Goal: Task Accomplishment & Management: Manage account settings

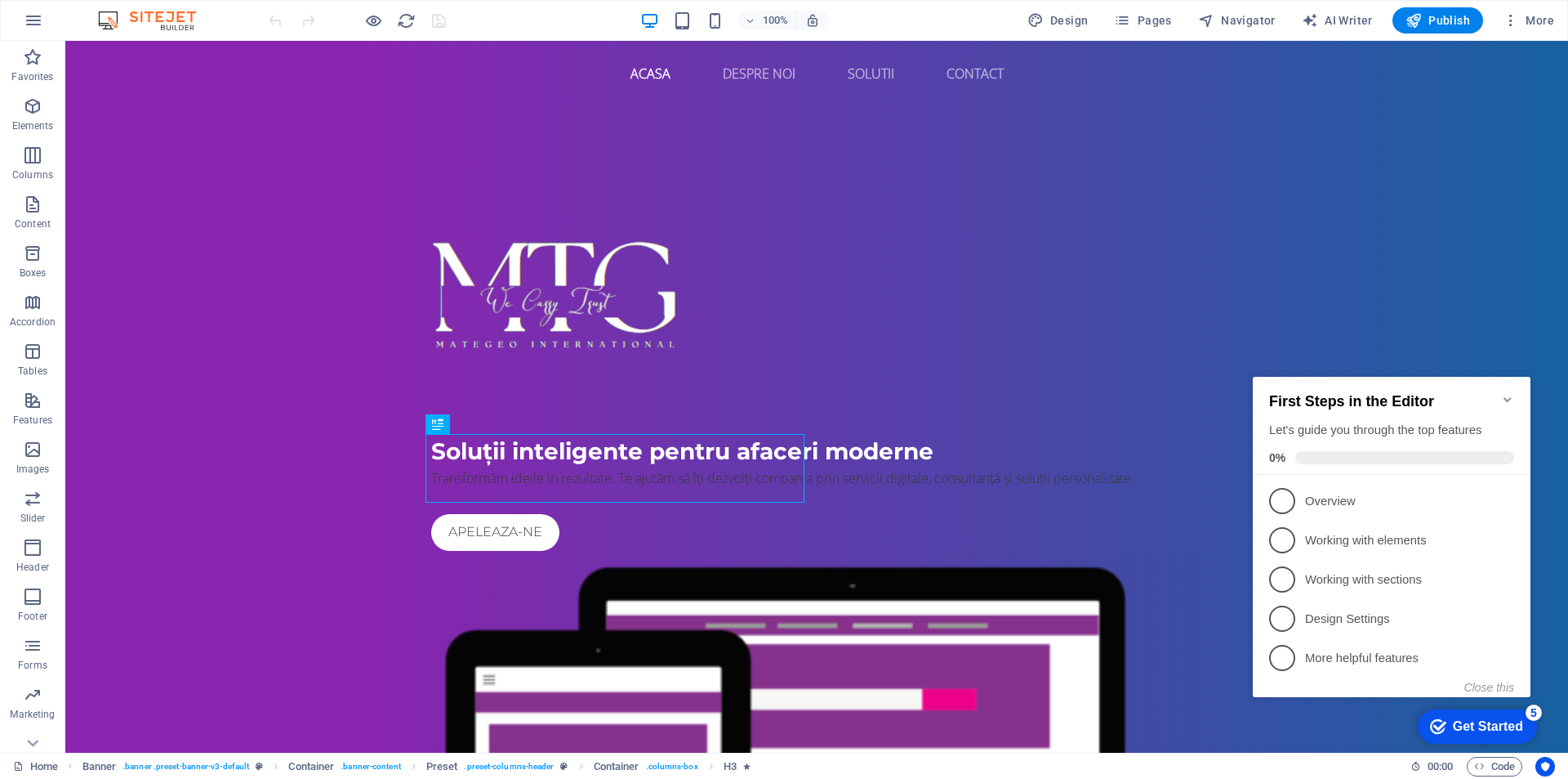
click at [53, 31] on div "100% Design Pages Navigator AI Writer Publish More" at bounding box center [784, 21] width 1566 height 40
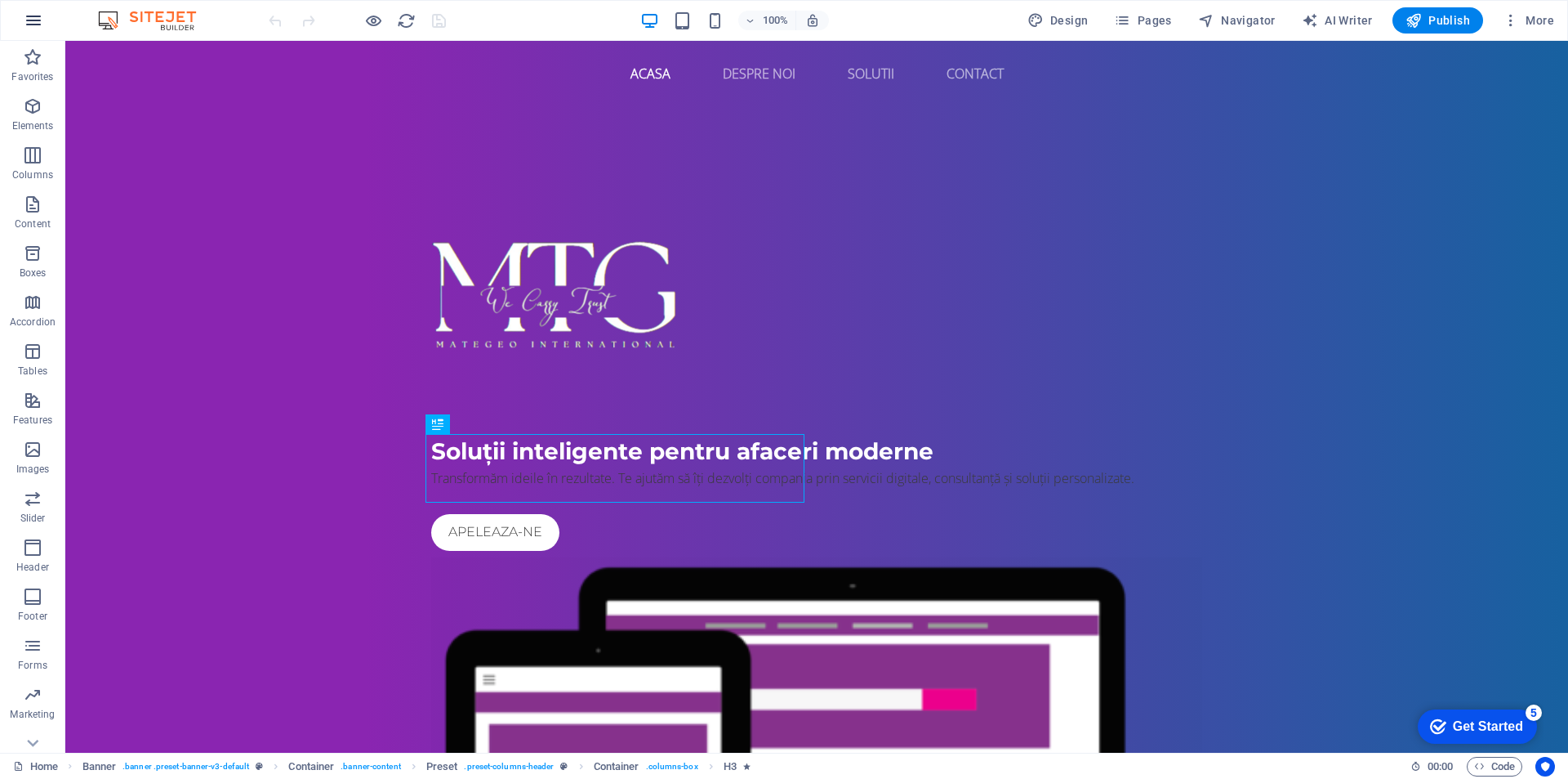
click at [36, 28] on icon "button" at bounding box center [34, 21] width 20 height 20
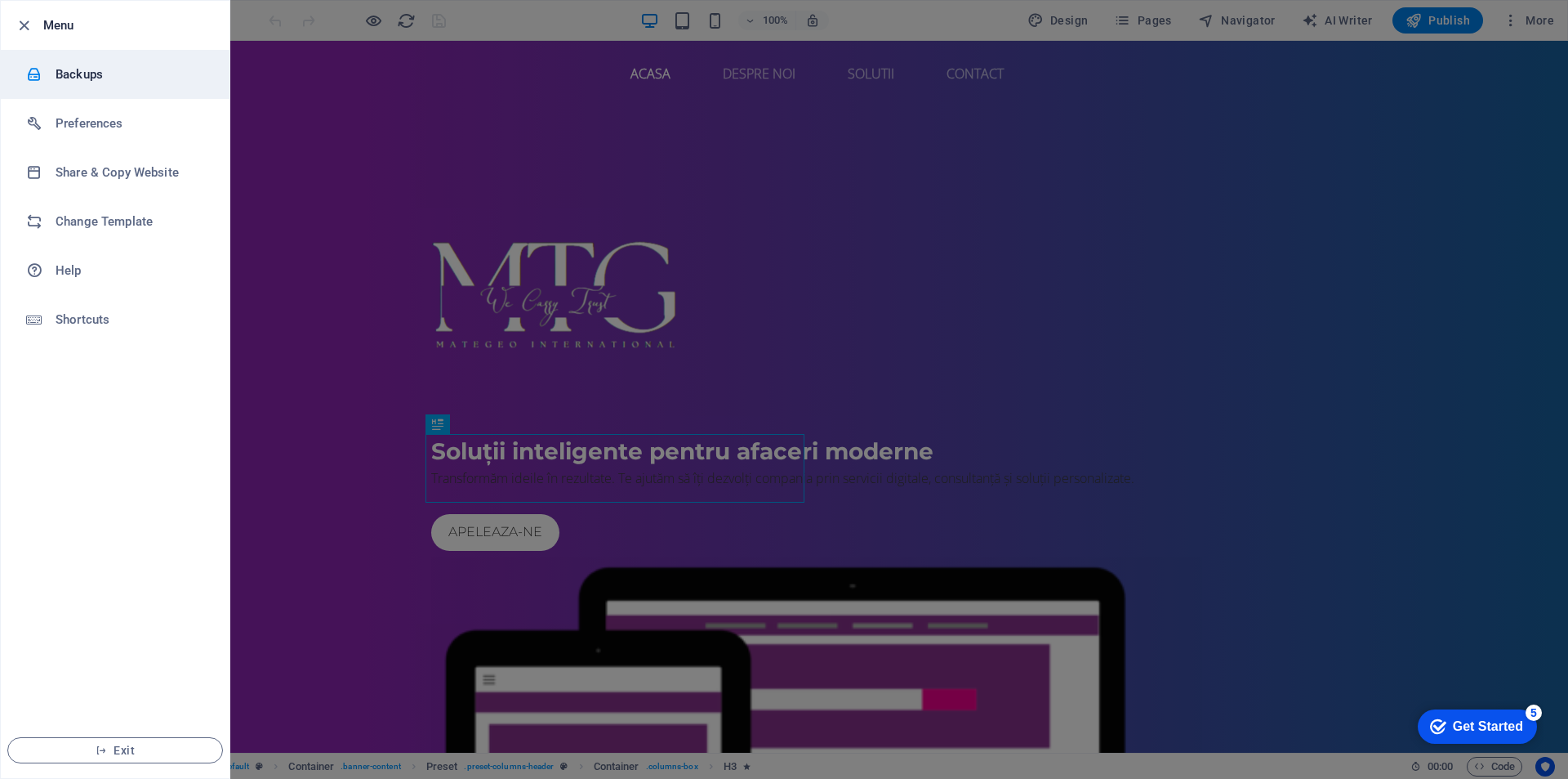
click at [78, 86] on li "Backups" at bounding box center [115, 73] width 228 height 49
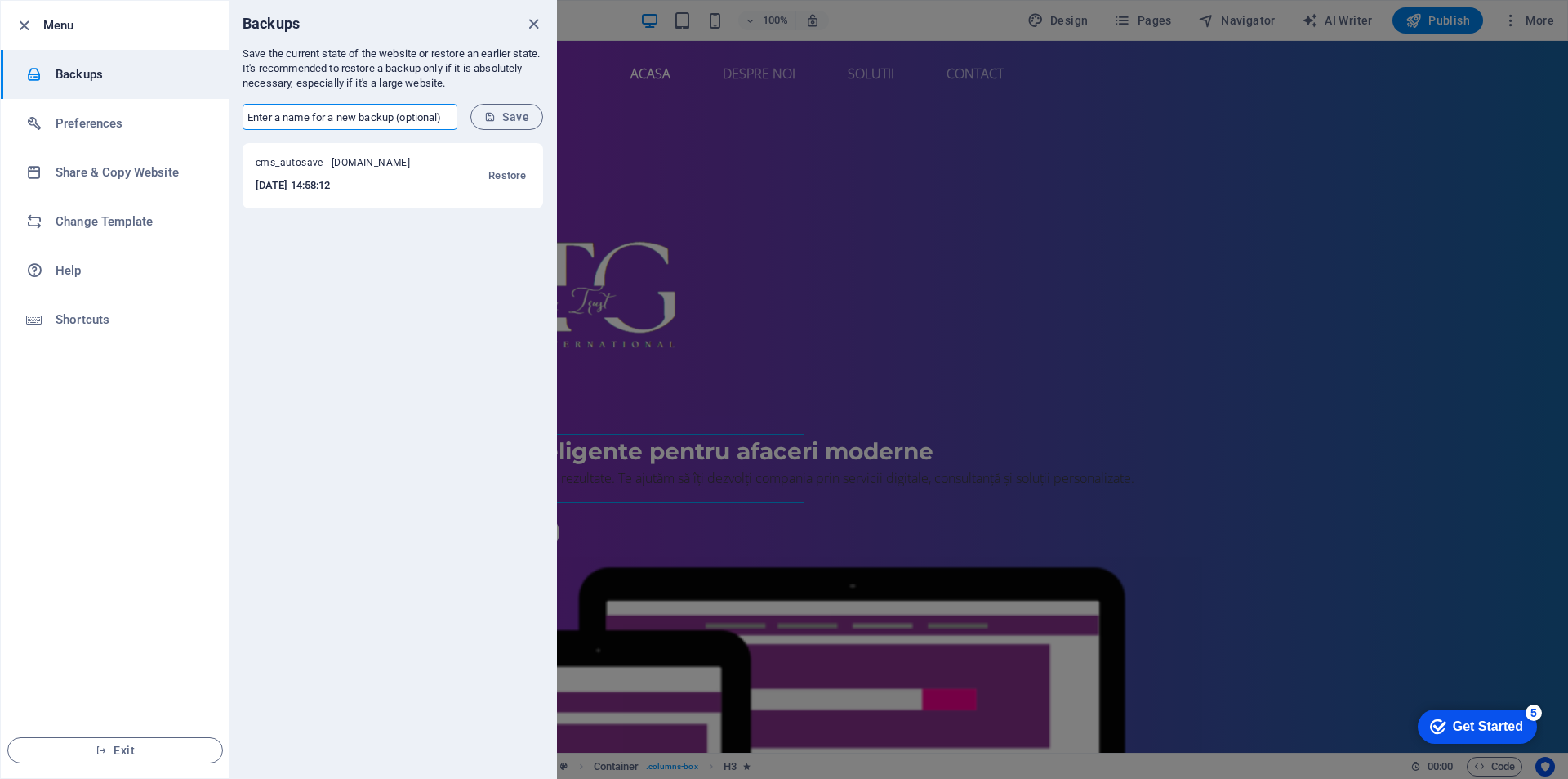
drag, startPoint x: 247, startPoint y: 113, endPoint x: 423, endPoint y: 125, distance: 176.4
click at [423, 125] on input "text" at bounding box center [350, 117] width 214 height 26
click at [449, 116] on input "text" at bounding box center [350, 117] width 214 height 26
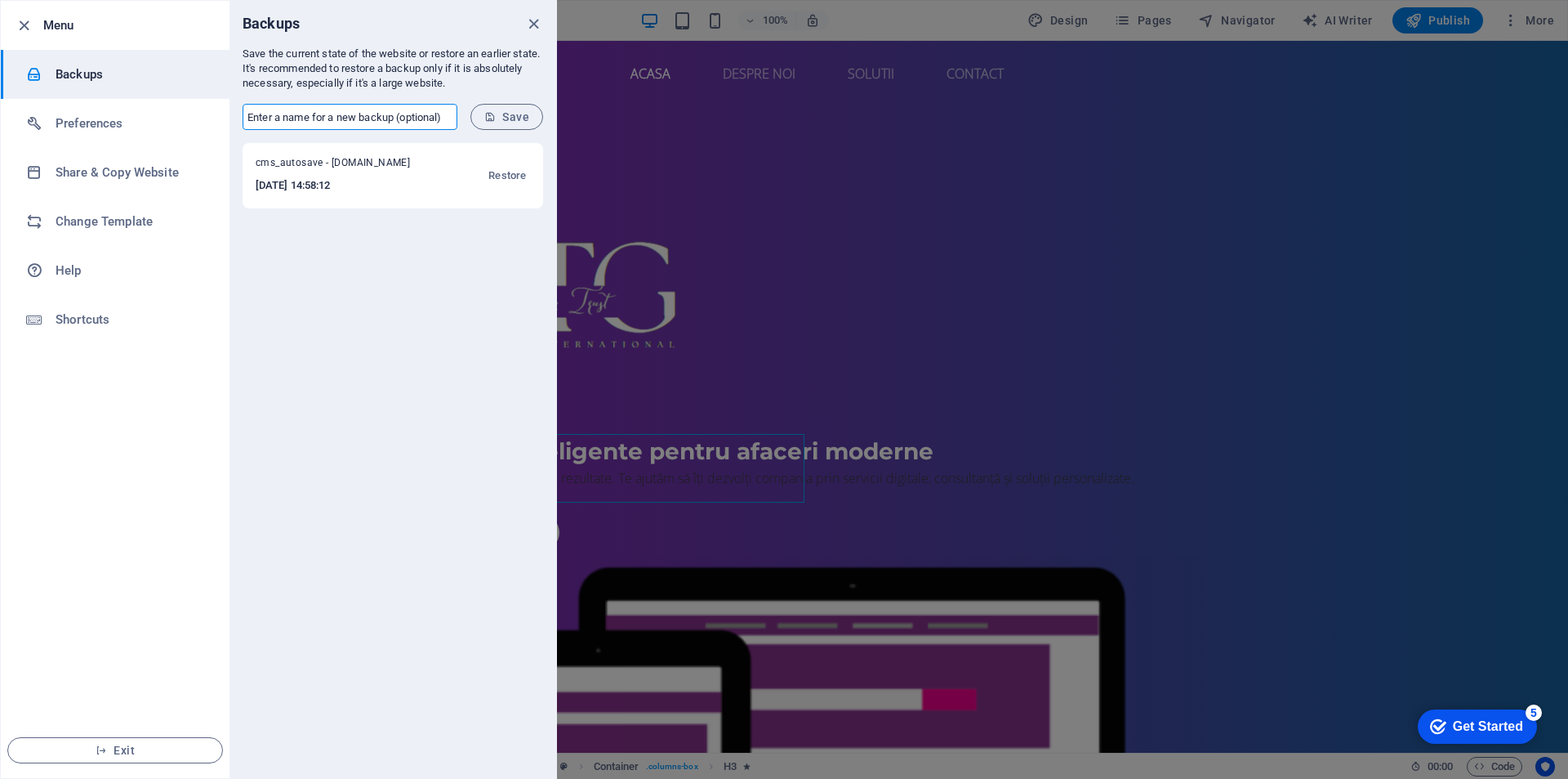
drag, startPoint x: 449, startPoint y: 116, endPoint x: 279, endPoint y: 119, distance: 170.0
click at [279, 119] on input "text" at bounding box center [350, 117] width 214 height 26
type input "MATEGEO INTERNATIONAL"
click at [506, 114] on span "Save" at bounding box center [506, 117] width 45 height 13
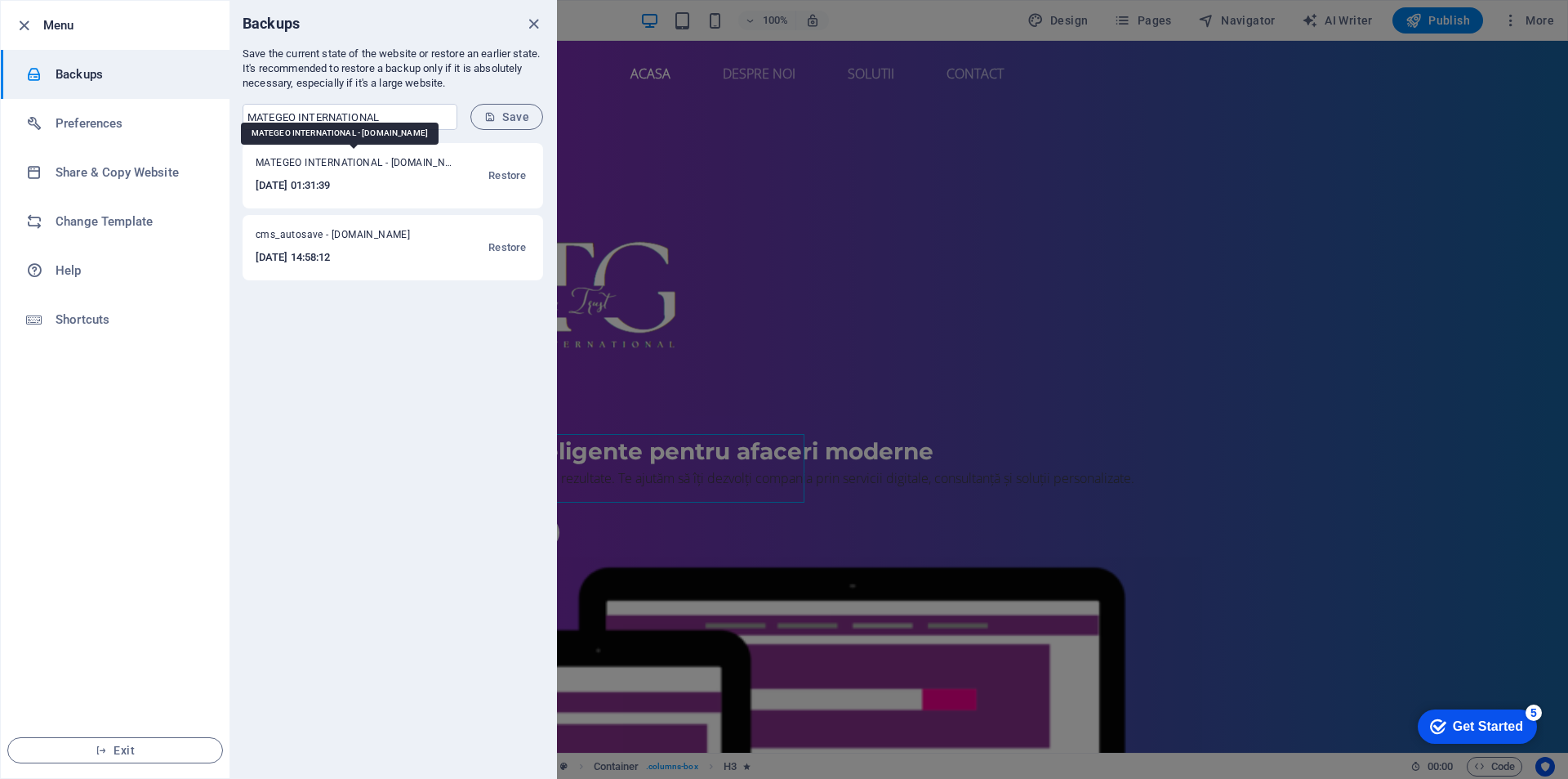
click at [376, 172] on span "MATEGEO INTERNATIONAL - [DOMAIN_NAME]" at bounding box center [354, 166] width 196 height 20
drag, startPoint x: 382, startPoint y: 168, endPoint x: 327, endPoint y: 441, distance: 278.5
click at [327, 441] on div "MATEGEO INTERNATIONAL - [DOMAIN_NAME] [DATE] 01:31:39 Restore cms_autosave - [D…" at bounding box center [393, 460] width 327 height 635
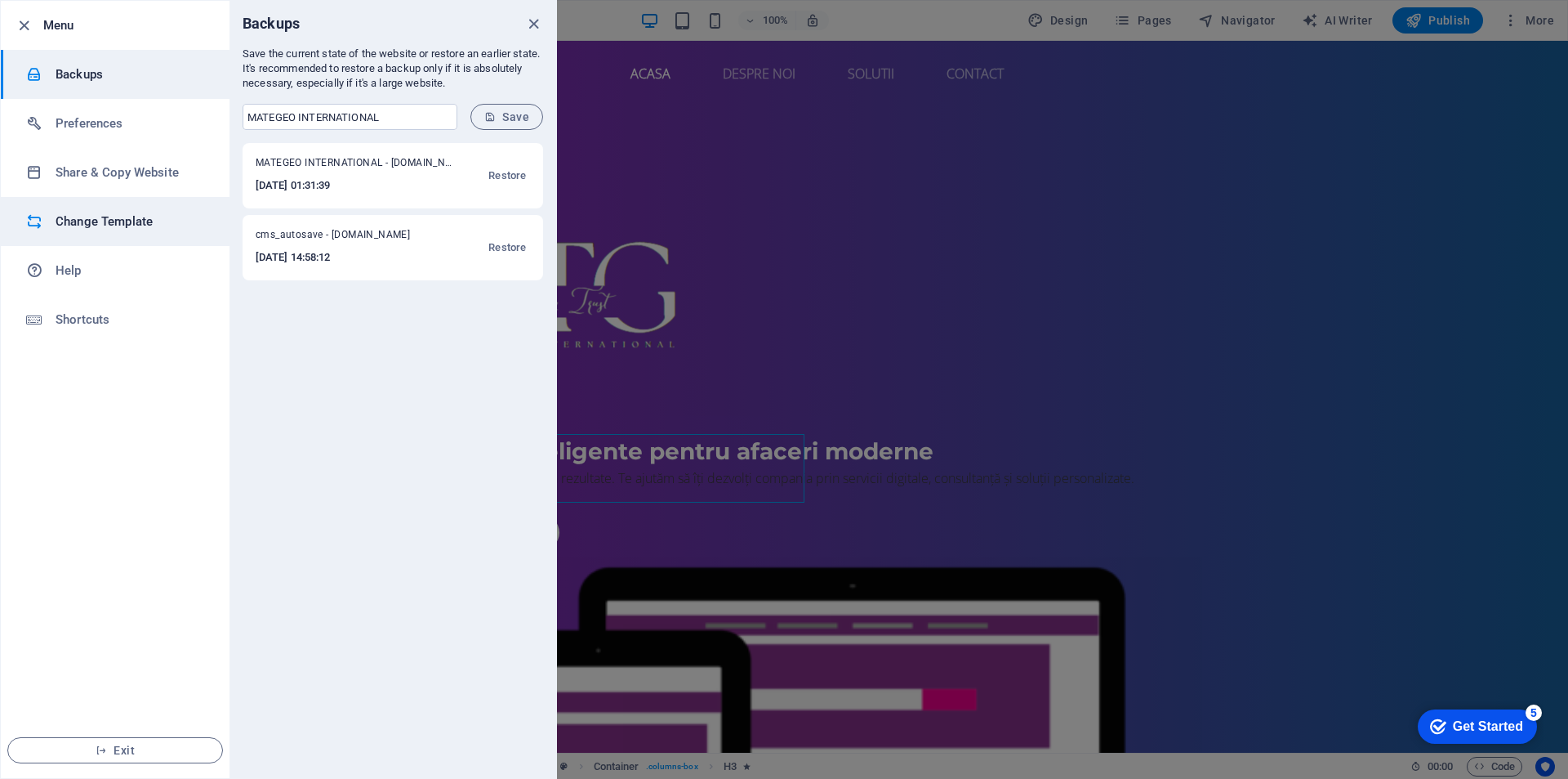
click at [131, 228] on h6 "Change Template" at bounding box center [130, 221] width 151 height 20
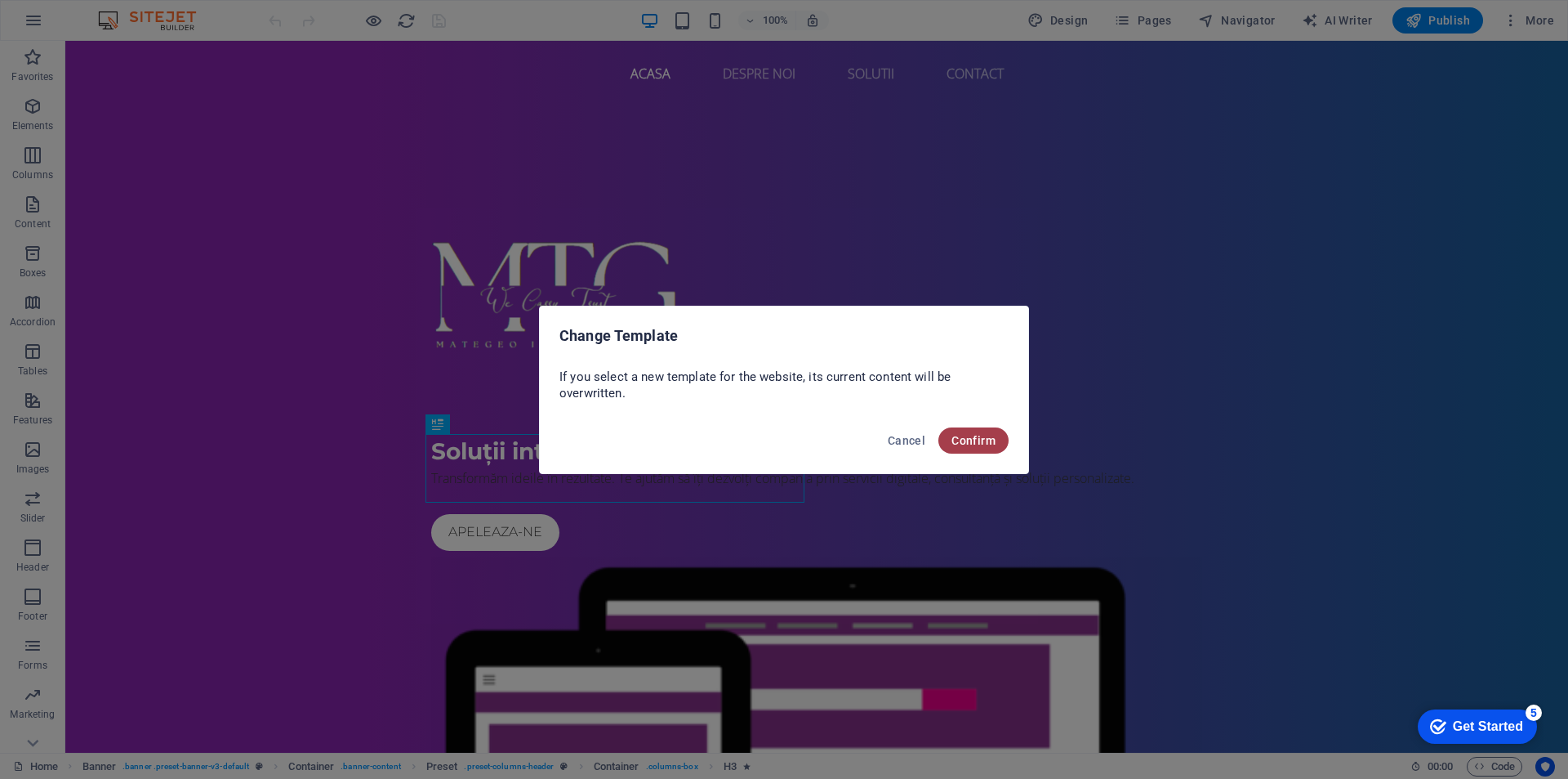
click at [985, 439] on span "Confirm" at bounding box center [973, 441] width 44 height 13
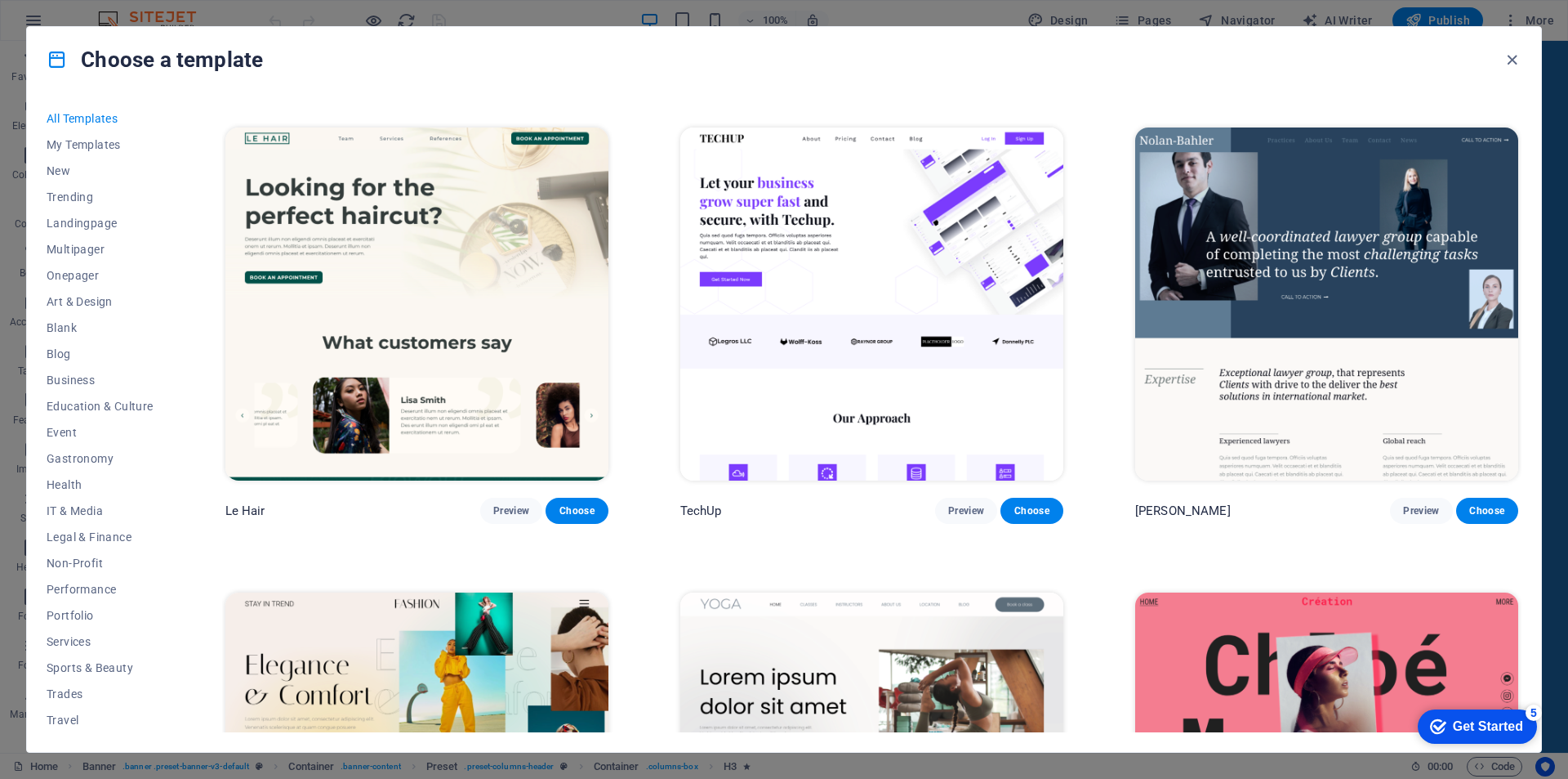
scroll to position [6485, 0]
